Goal: Find specific page/section: Find specific page/section

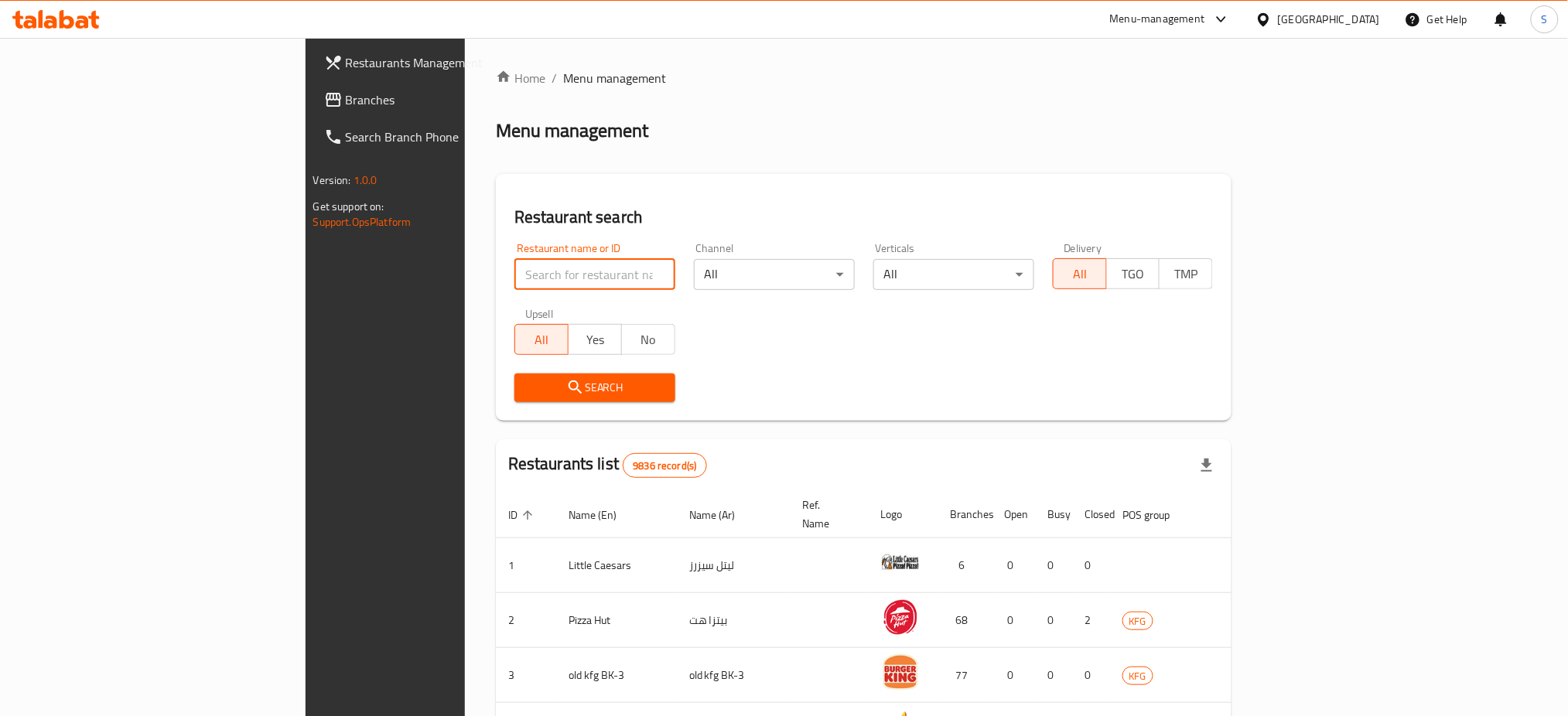
click at [515, 288] on input "search" at bounding box center [595, 274] width 161 height 31
click button "Search" at bounding box center [595, 388] width 161 height 29
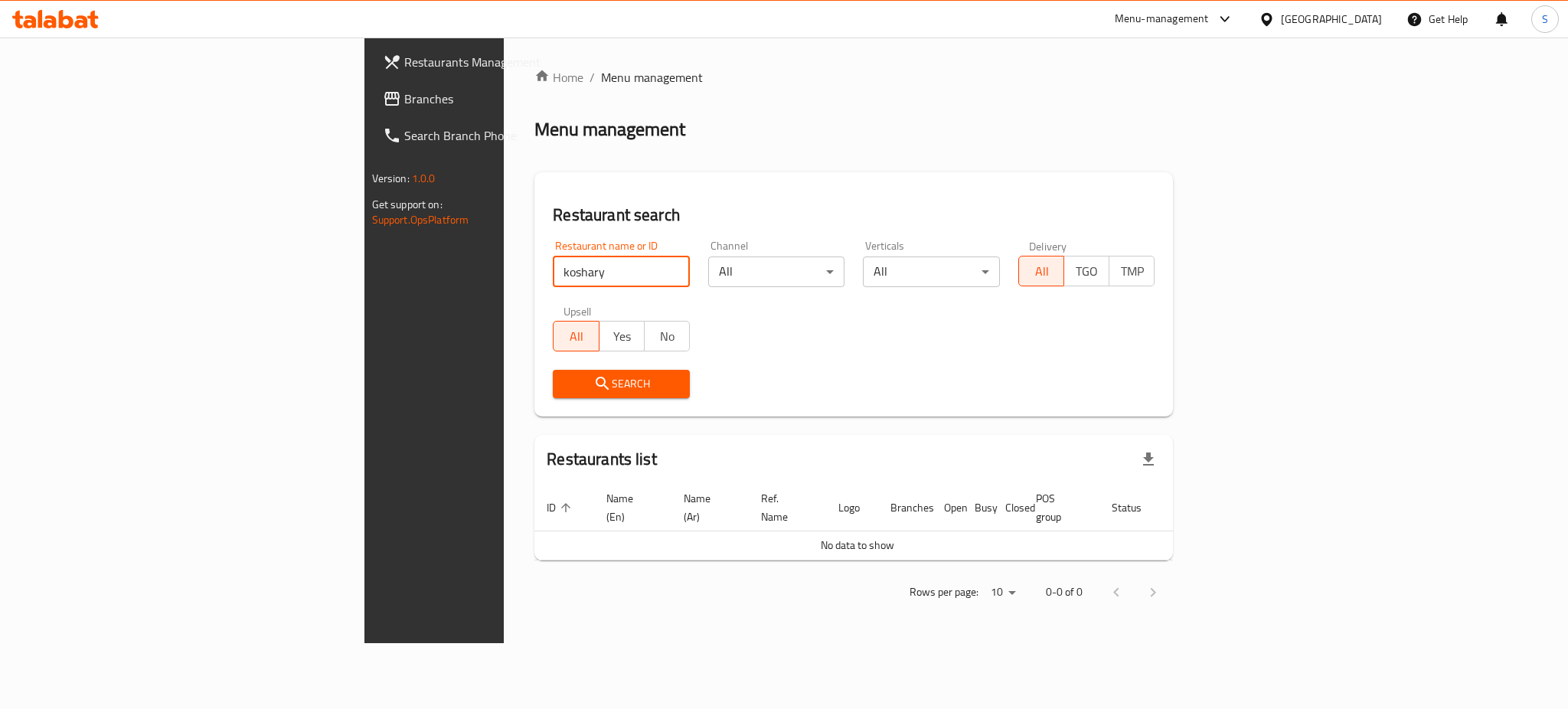
click button "Search" at bounding box center [622, 384] width 137 height 28
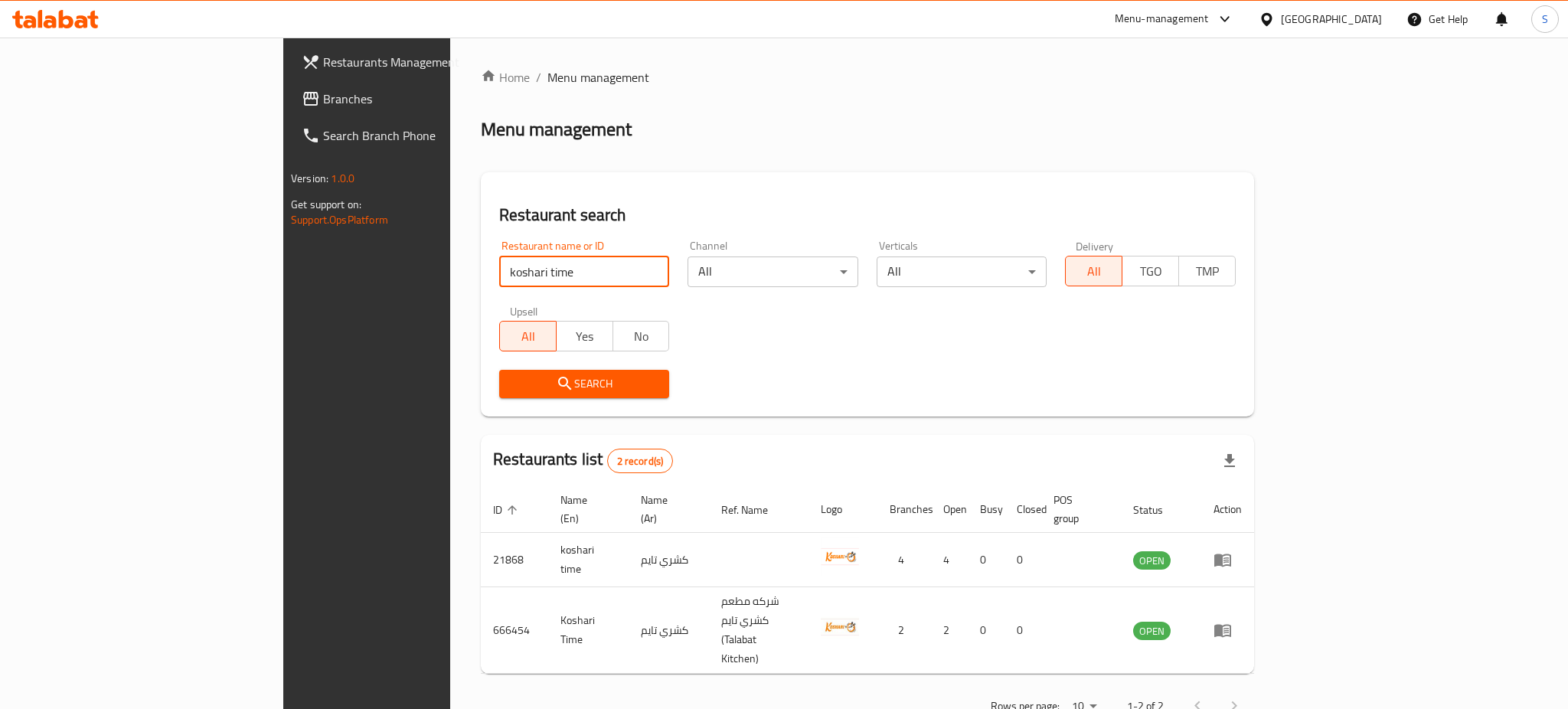
click at [499, 275] on input "koshari time" at bounding box center [583, 271] width 170 height 30
click button "Search" at bounding box center [583, 384] width 170 height 28
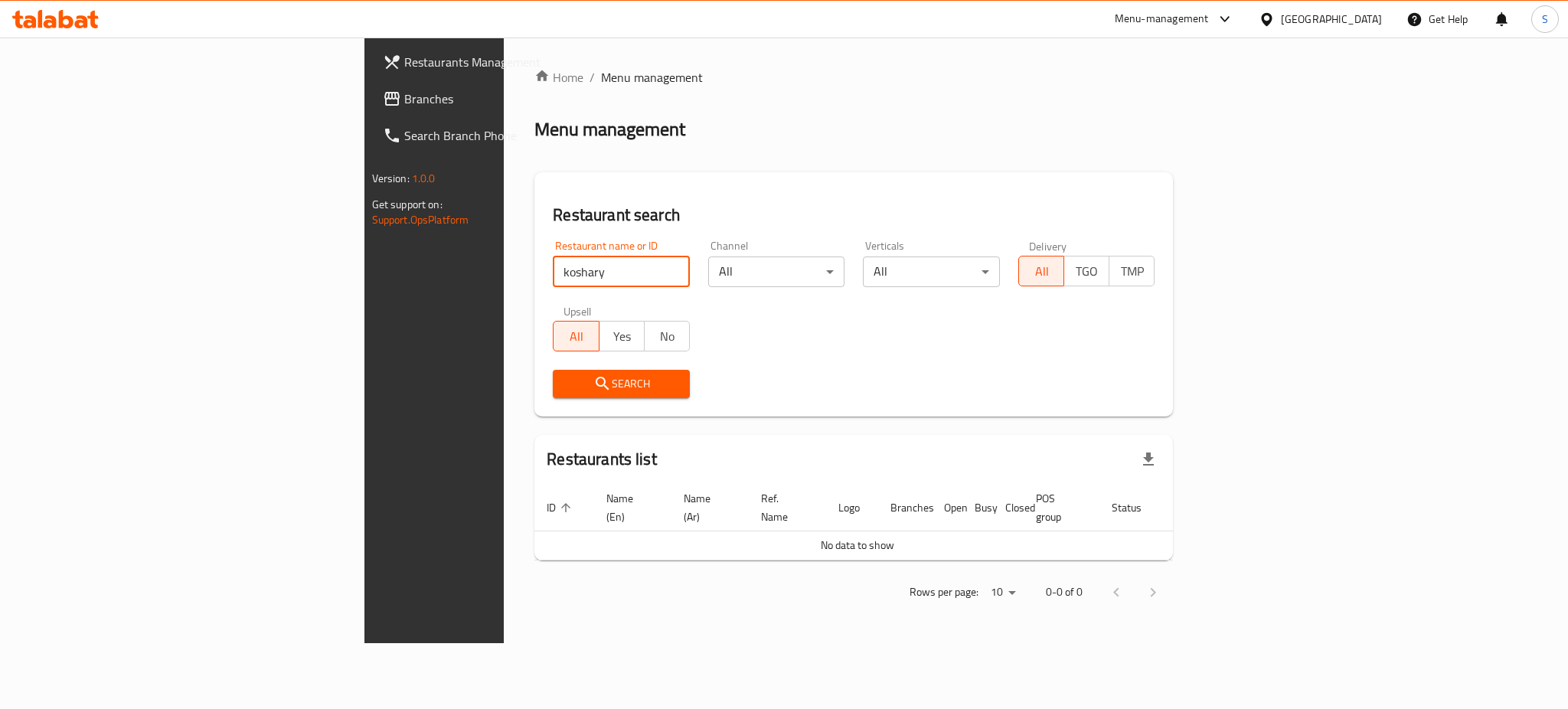
click button "Search" at bounding box center [622, 384] width 137 height 28
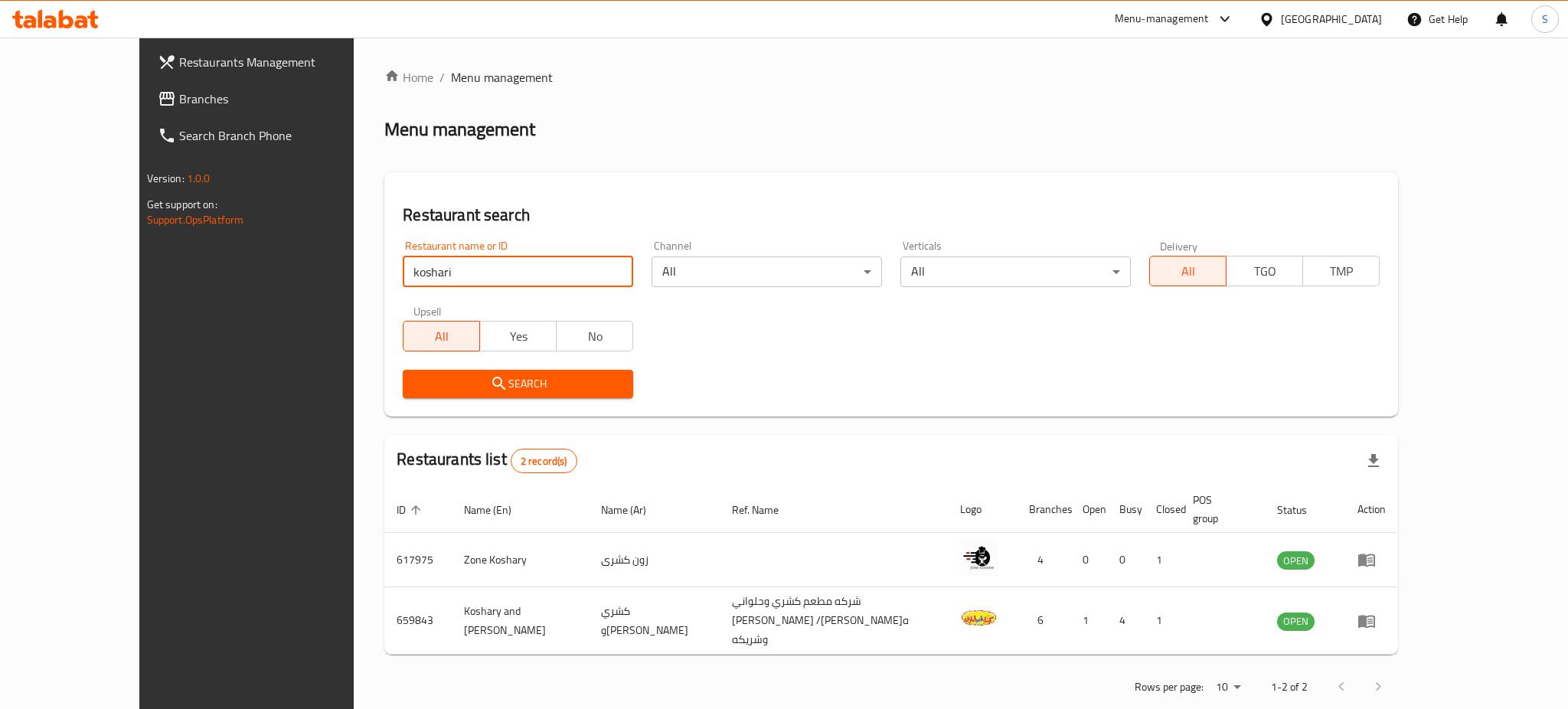
type input "koshari"
click button "Search" at bounding box center [517, 384] width 231 height 28
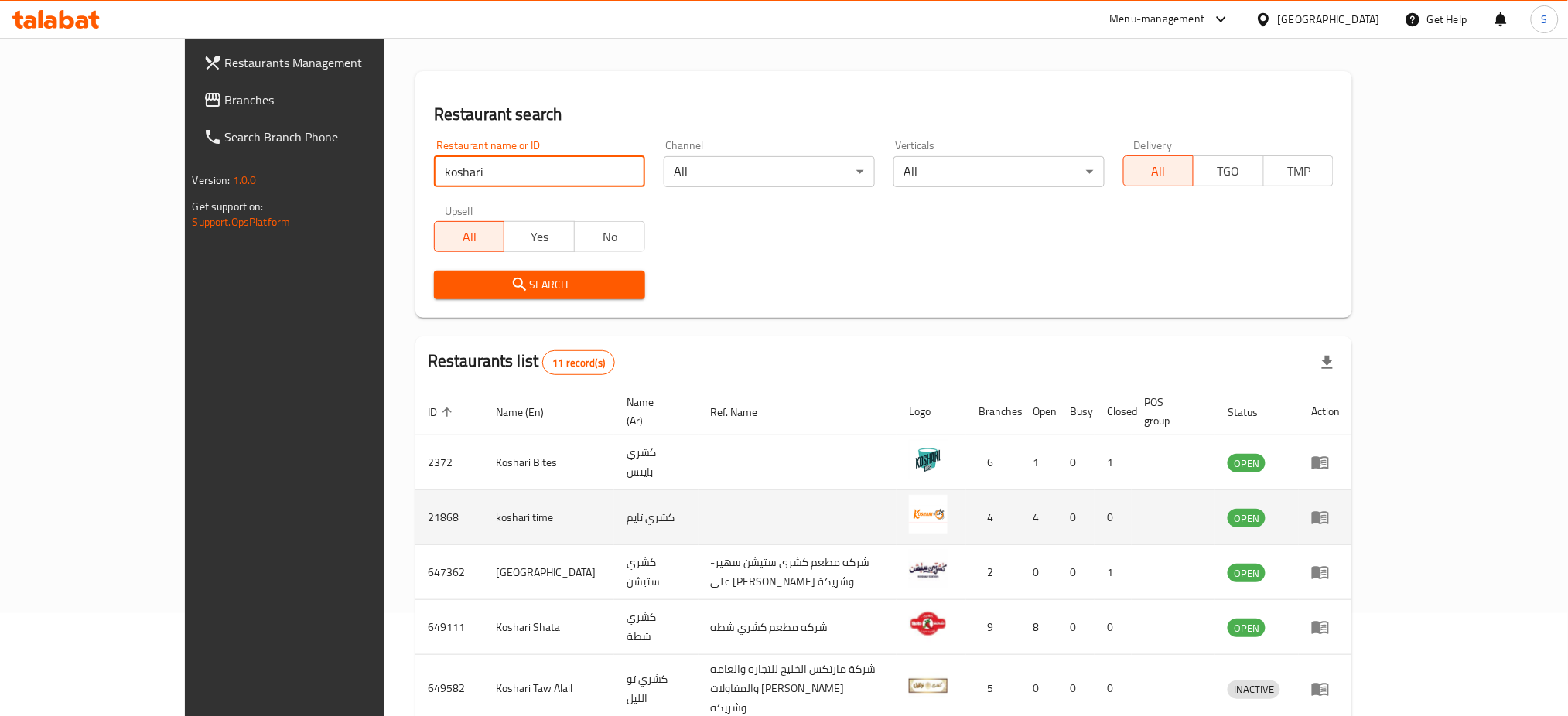
scroll to position [205, 0]
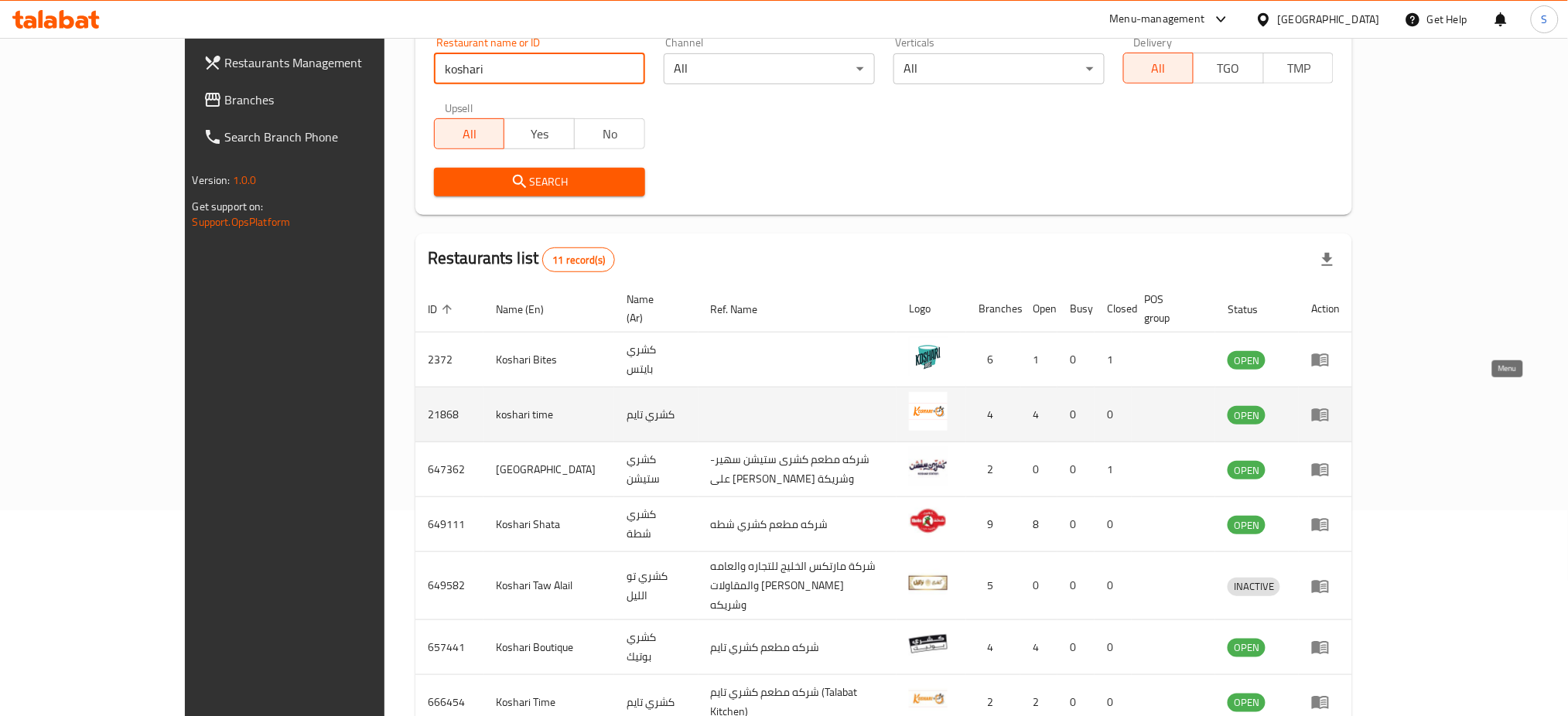
click at [1327, 413] on icon "enhanced table" at bounding box center [1323, 416] width 5 height 6
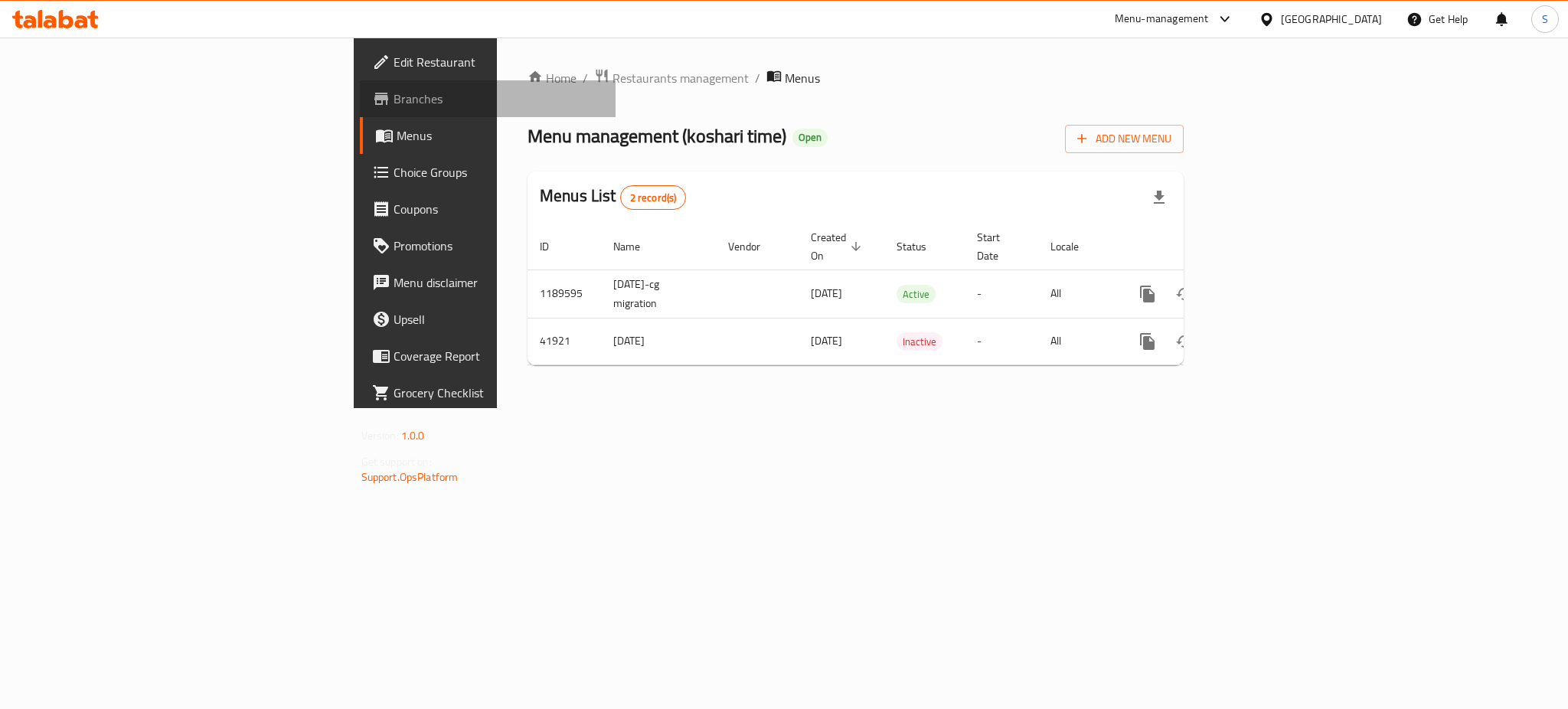
click at [394, 101] on span "Branches" at bounding box center [499, 98] width 210 height 19
